Goal: Task Accomplishment & Management: Manage account settings

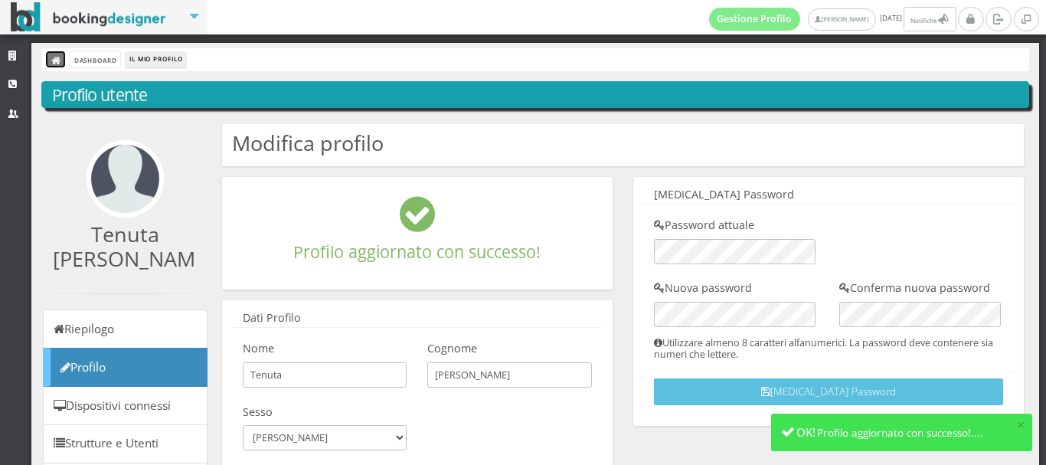
click at [53, 57] on icon at bounding box center [56, 61] width 11 height 11
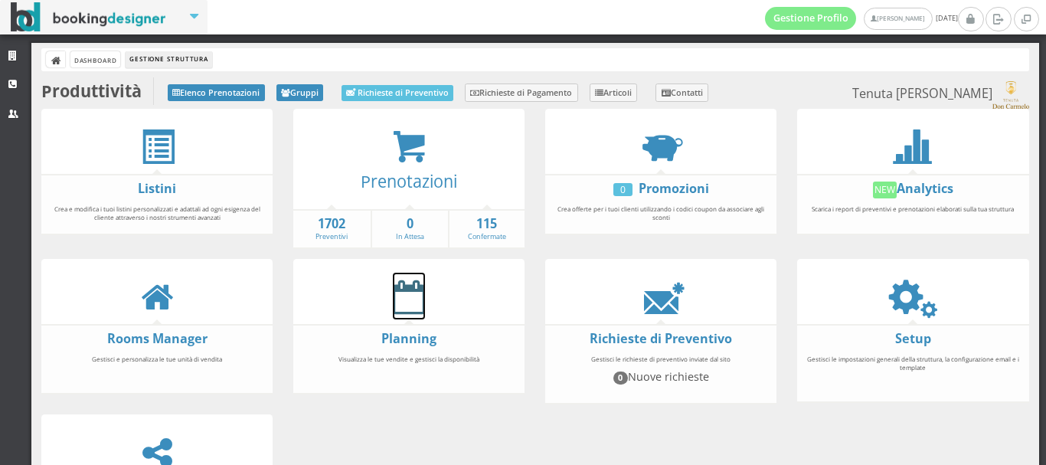
click at [415, 299] on icon at bounding box center [409, 296] width 32 height 34
